Goal: Communication & Community: Answer question/provide support

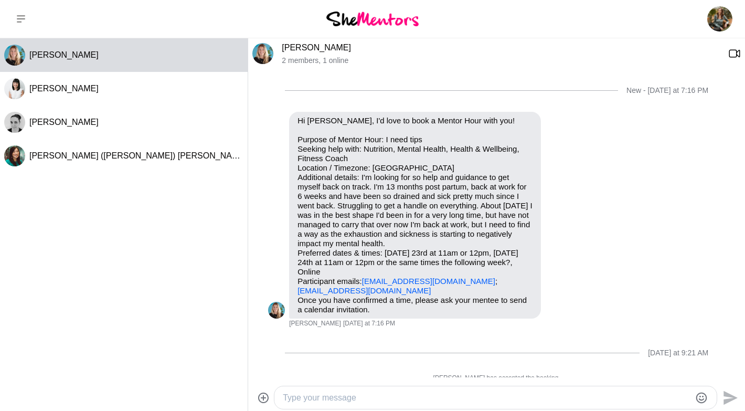
scroll to position [208, 0]
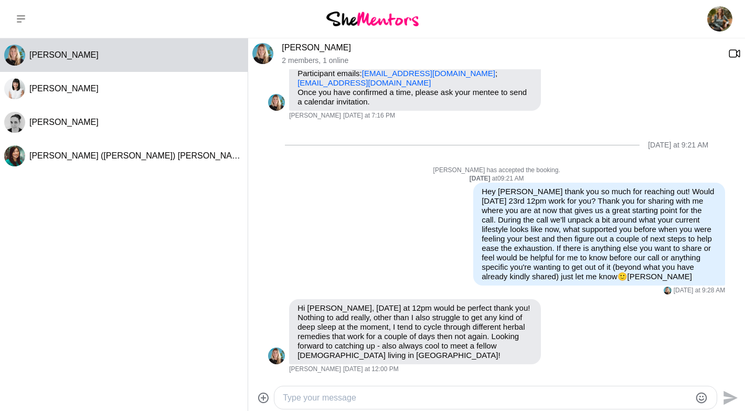
click at [311, 396] on textarea "Type your message" at bounding box center [486, 397] width 407 height 13
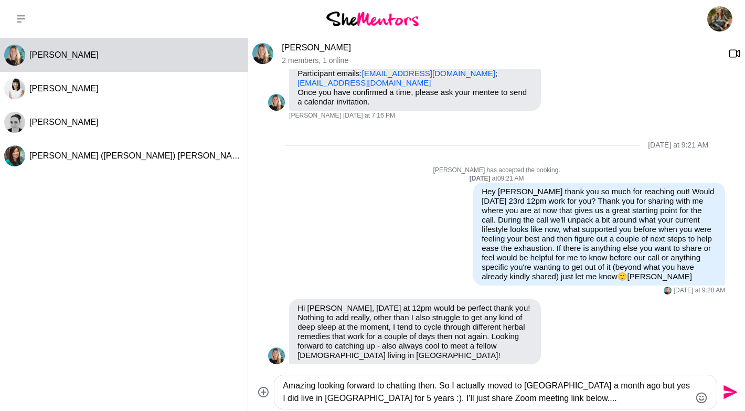
type textarea "Amazing looking forward to chatting then. So I actually moved to [GEOGRAPHIC_DA…"
click at [728, 392] on icon "Send" at bounding box center [728, 391] width 17 height 17
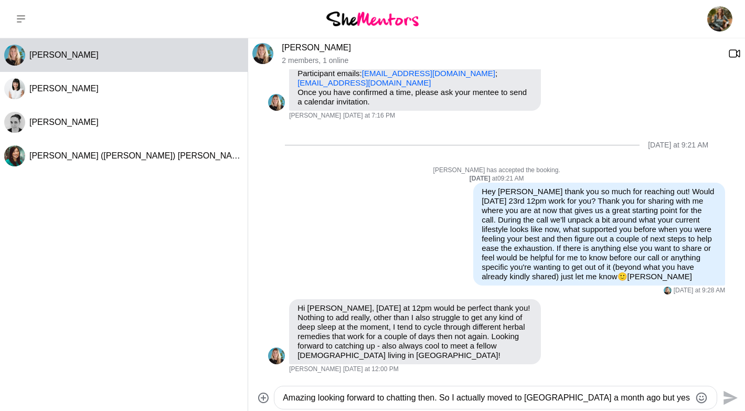
scroll to position [258, 0]
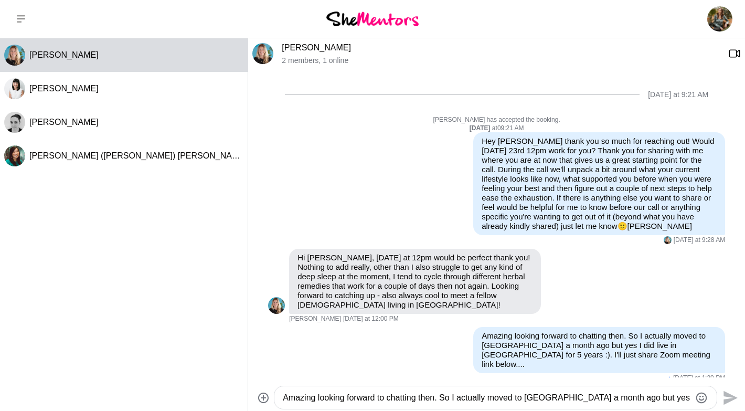
click at [362, 395] on textarea "Amazing looking forward to chatting then. So I actually moved to [GEOGRAPHIC_DA…" at bounding box center [486, 397] width 407 height 13
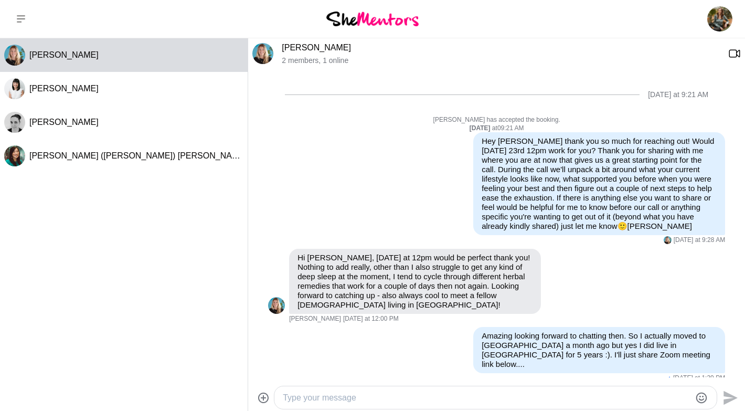
paste textarea "[PERSON_NAME] is inviting you to a scheduled Zoom meeting. Topic: [PERSON_NAME]…"
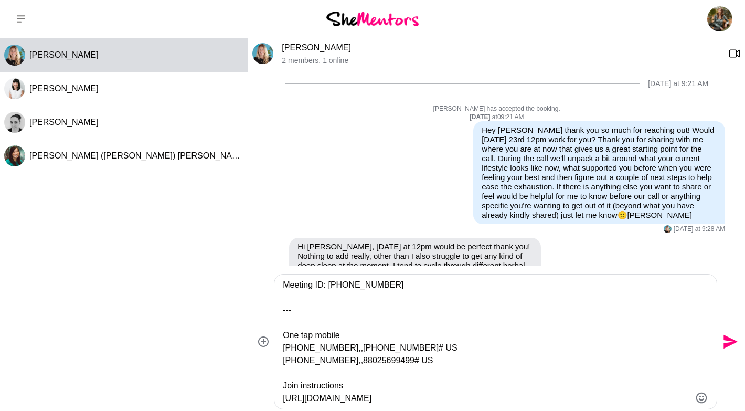
type textarea "[PERSON_NAME] is inviting you to a scheduled Zoom meeting. Topic: [PERSON_NAME]…"
click at [724, 340] on icon "Send" at bounding box center [728, 341] width 17 height 17
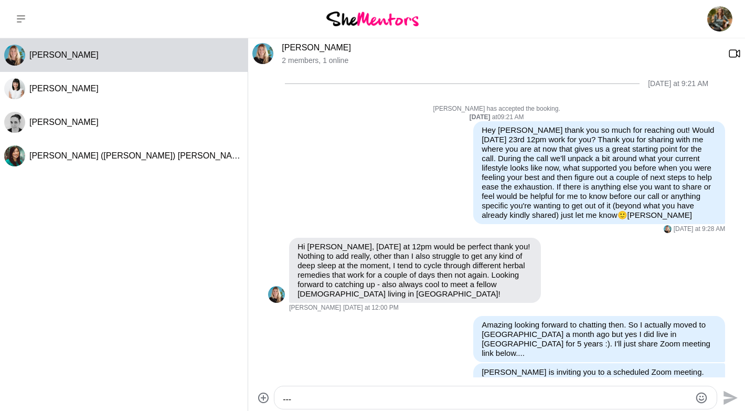
scroll to position [0, 0]
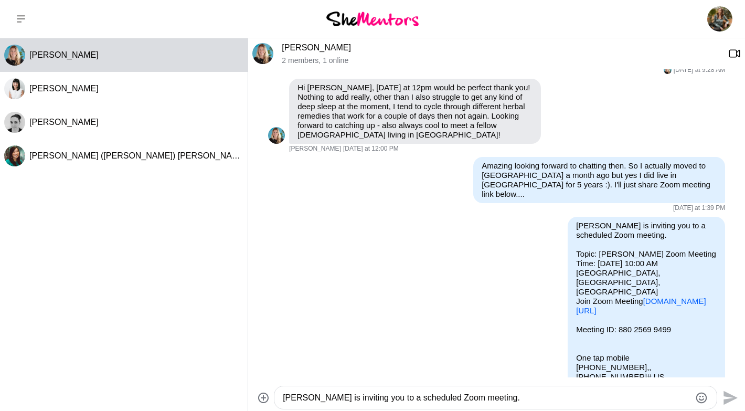
click at [320, 398] on textarea "[PERSON_NAME] is inviting you to a scheduled Zoom meeting. Topic: [PERSON_NAME]…" at bounding box center [486, 397] width 407 height 13
type textarea "L"
type textarea "Have a lovely rest of your day and speak [DATE]!"
click at [729, 396] on icon "Send" at bounding box center [730, 397] width 14 height 14
